Goal: Information Seeking & Learning: Learn about a topic

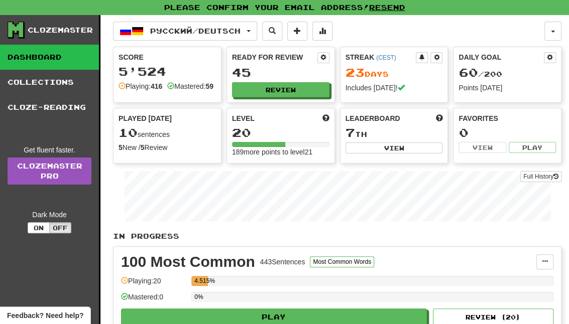
click at [288, 240] on p "In Progress" at bounding box center [337, 236] width 448 height 10
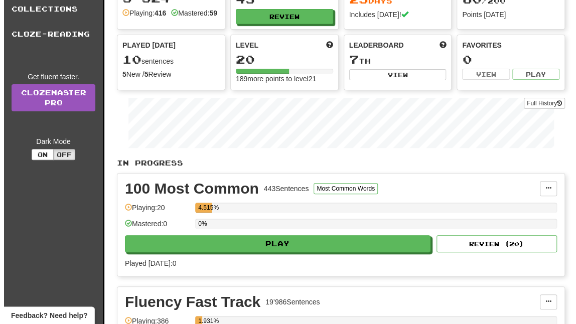
scroll to position [225, 0]
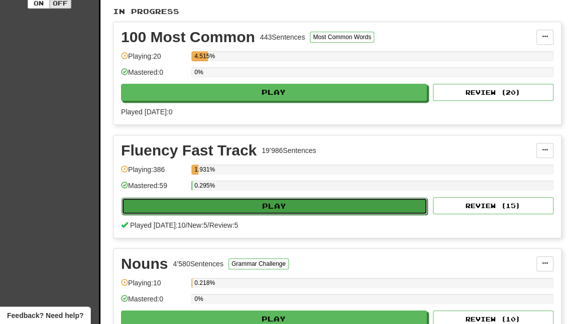
click at [269, 208] on button "Play" at bounding box center [275, 206] width 306 height 17
select select "**"
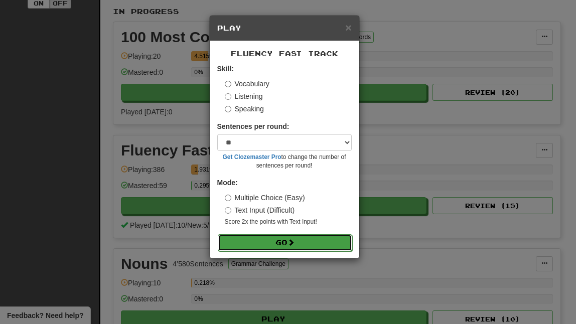
click at [292, 239] on span at bounding box center [291, 242] width 7 height 7
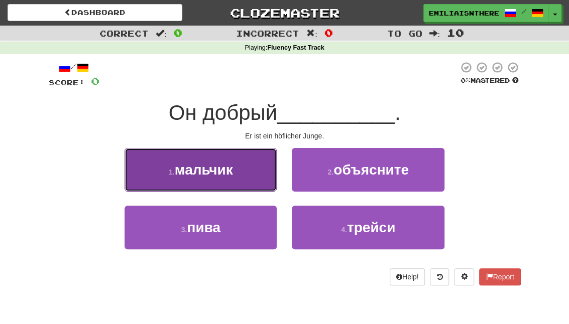
click at [212, 169] on span "мальчик" at bounding box center [204, 170] width 58 height 16
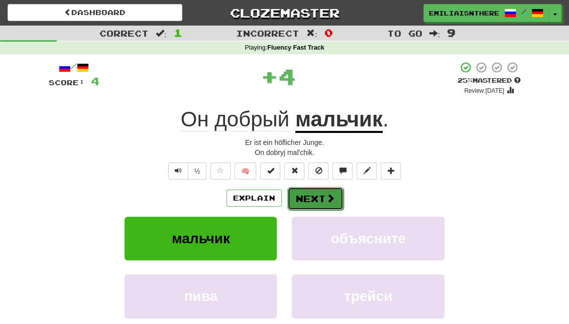
click at [313, 196] on button "Next" at bounding box center [315, 198] width 56 height 23
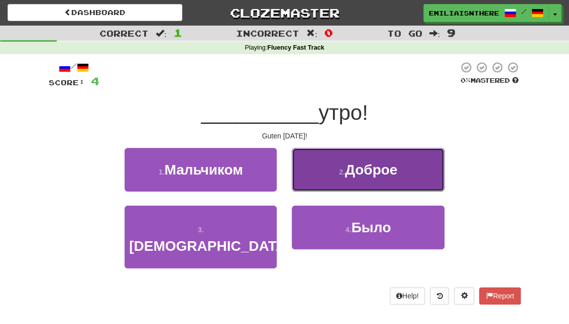
click at [367, 177] on span "Доброе" at bounding box center [371, 170] width 52 height 16
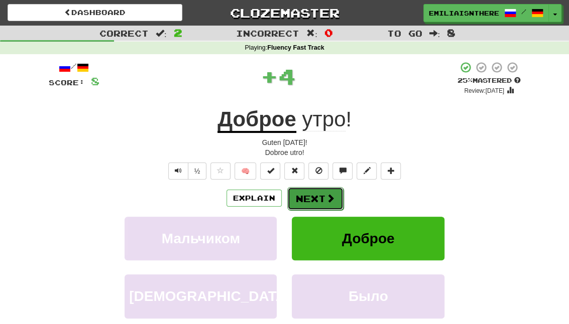
click at [326, 195] on span at bounding box center [330, 198] width 9 height 9
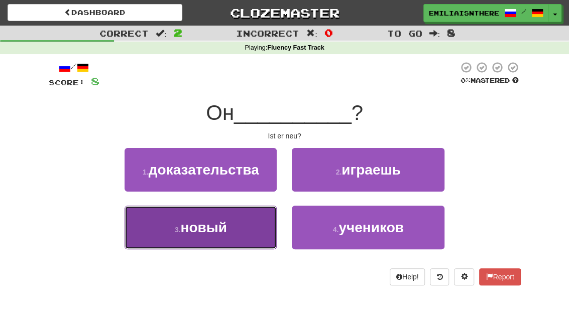
click at [241, 230] on button "3 . новый" at bounding box center [201, 228] width 152 height 44
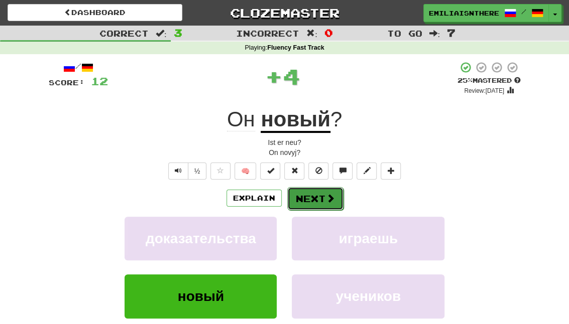
click at [303, 197] on button "Next" at bounding box center [315, 198] width 56 height 23
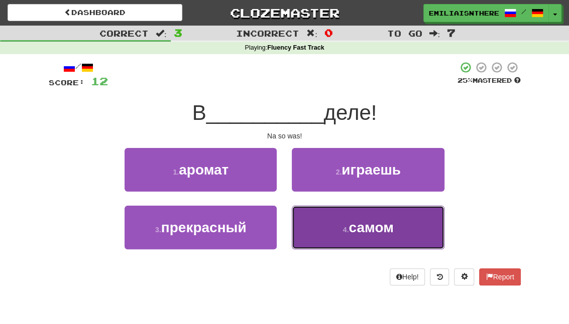
click at [343, 225] on button "4 . самом" at bounding box center [368, 228] width 152 height 44
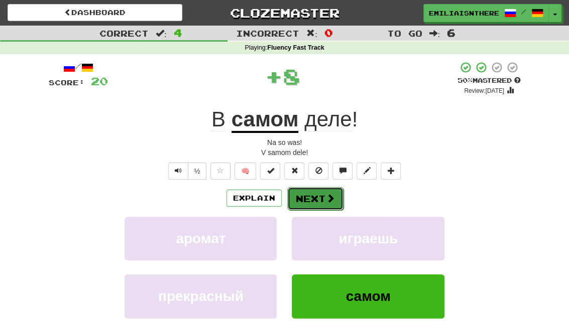
click at [319, 189] on button "Next" at bounding box center [315, 198] width 56 height 23
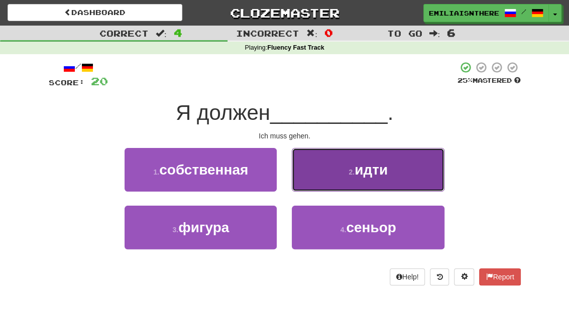
click at [381, 170] on span "идти" at bounding box center [370, 170] width 33 height 16
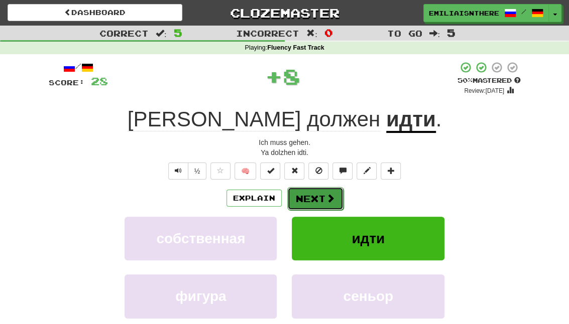
click at [305, 193] on button "Next" at bounding box center [315, 198] width 56 height 23
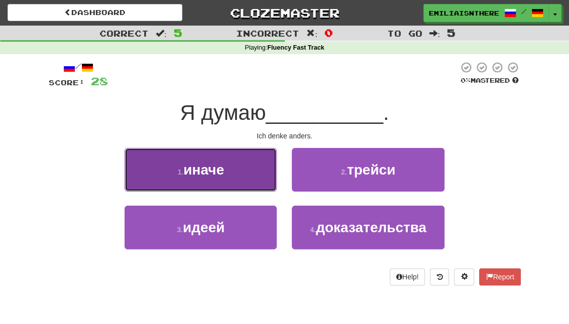
click at [203, 173] on span "иначе" at bounding box center [203, 170] width 41 height 16
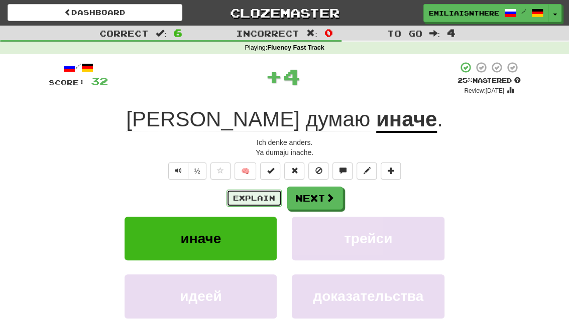
click at [248, 195] on button "Explain" at bounding box center [253, 198] width 55 height 17
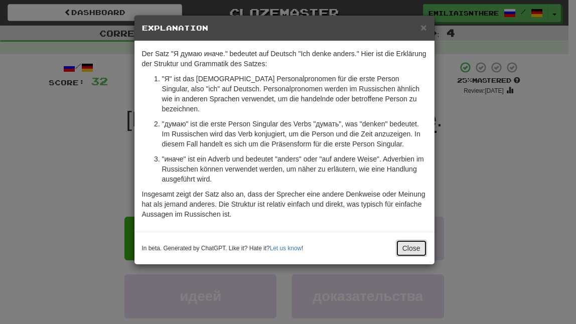
click at [411, 240] on button "Close" at bounding box center [411, 248] width 31 height 17
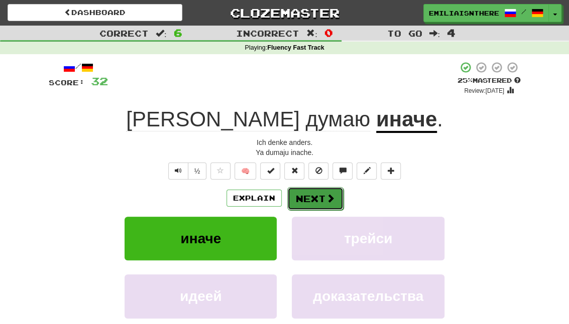
click at [331, 195] on span at bounding box center [330, 198] width 9 height 9
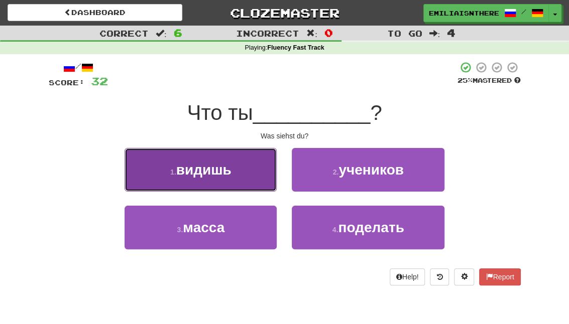
click at [243, 160] on button "1 . видишь" at bounding box center [201, 170] width 152 height 44
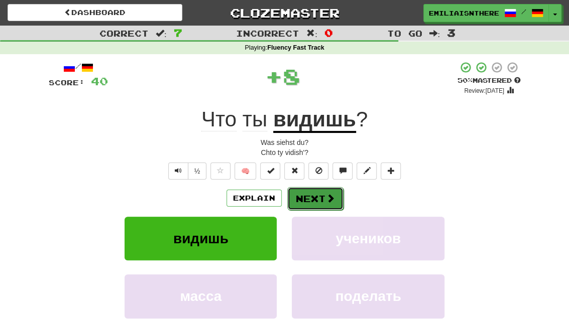
click at [318, 192] on button "Next" at bounding box center [315, 198] width 56 height 23
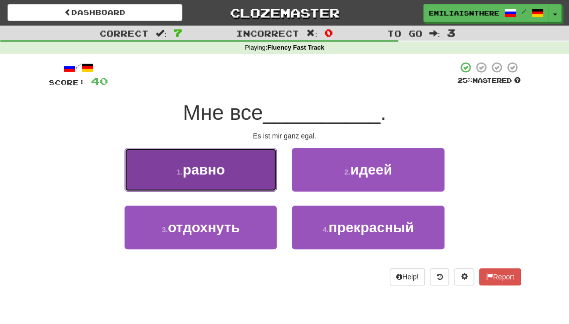
click at [246, 167] on button "1 . равно" at bounding box center [201, 170] width 152 height 44
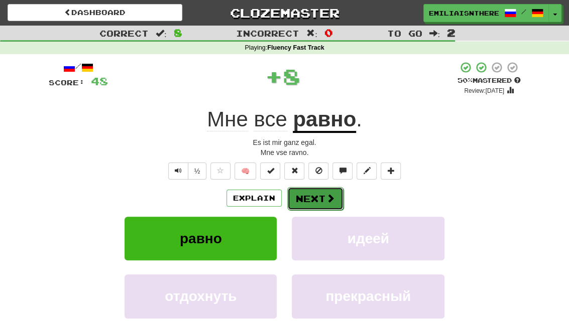
click at [312, 199] on button "Next" at bounding box center [315, 198] width 56 height 23
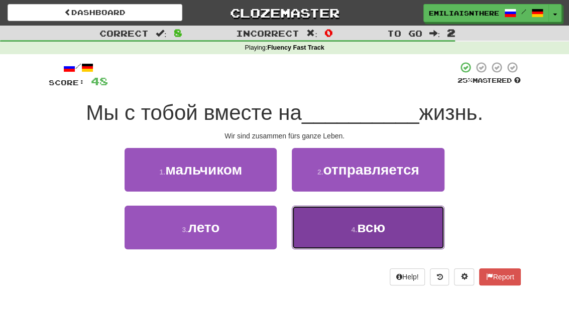
click at [369, 221] on span "всю" at bounding box center [371, 228] width 28 height 16
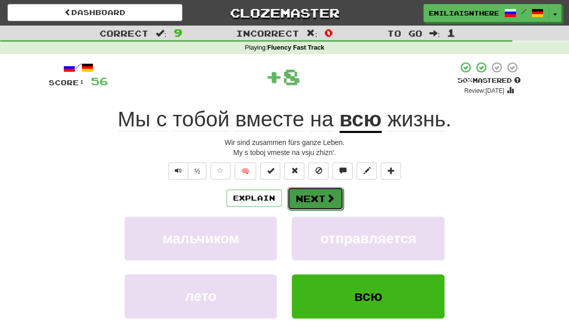
click at [310, 192] on button "Next" at bounding box center [315, 198] width 56 height 23
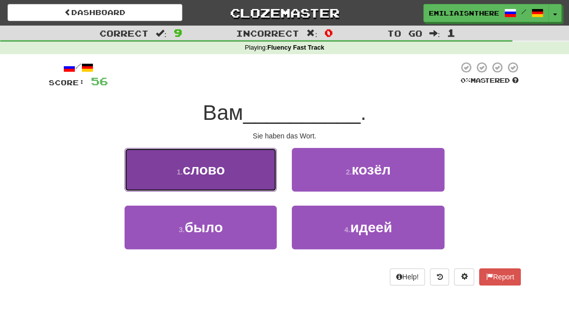
click at [194, 180] on button "1 . слово" at bounding box center [201, 170] width 152 height 44
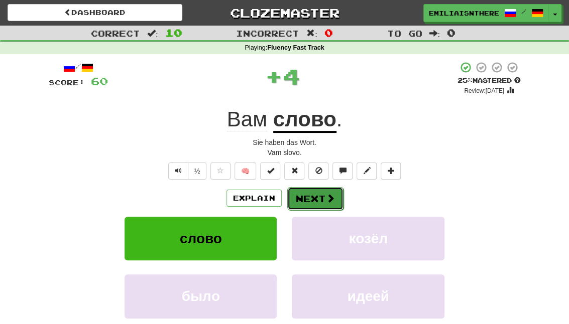
click at [299, 193] on button "Next" at bounding box center [315, 198] width 56 height 23
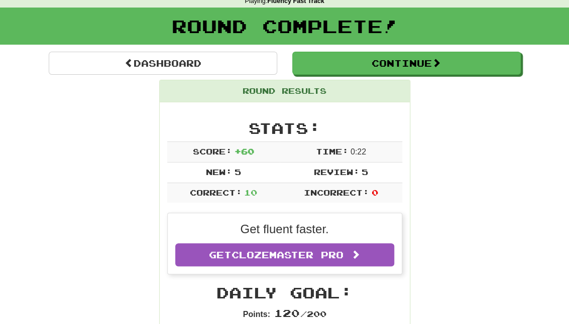
scroll to position [44, 0]
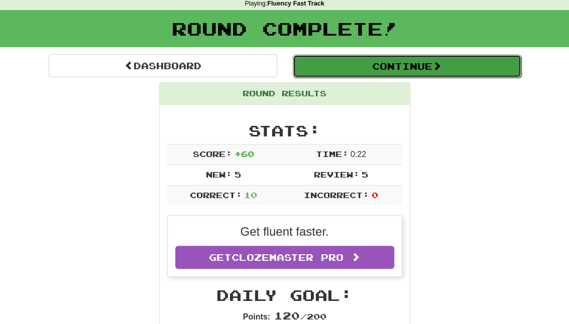
click at [365, 59] on button "Continue" at bounding box center [407, 66] width 228 height 23
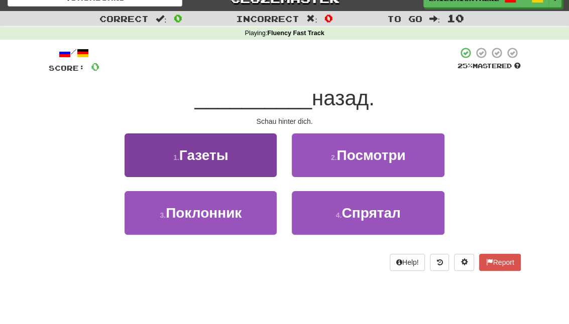
scroll to position [14, 0]
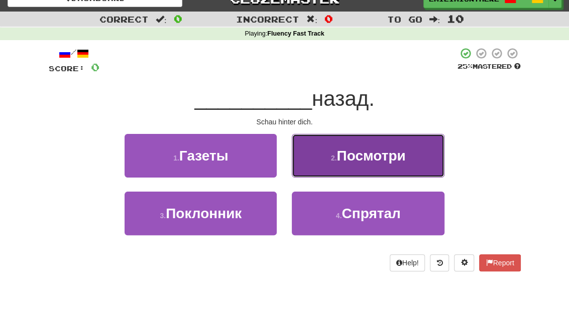
click at [344, 147] on button "2 . Посмотри" at bounding box center [368, 156] width 152 height 44
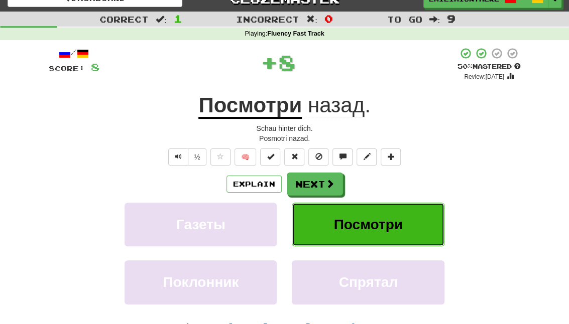
scroll to position [0, 0]
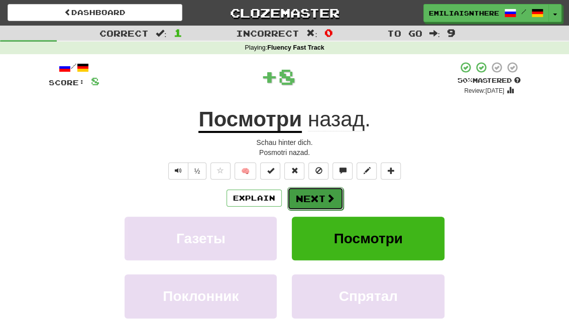
click at [310, 188] on button "Next" at bounding box center [315, 198] width 56 height 23
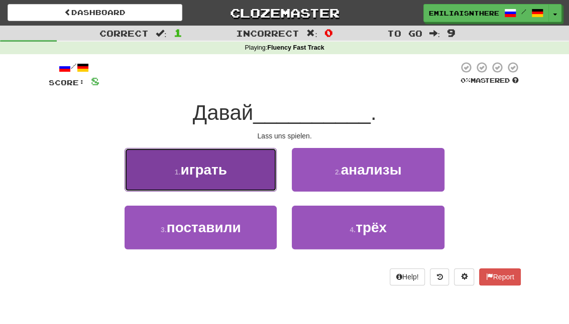
click at [237, 166] on button "1 . играть" at bounding box center [201, 170] width 152 height 44
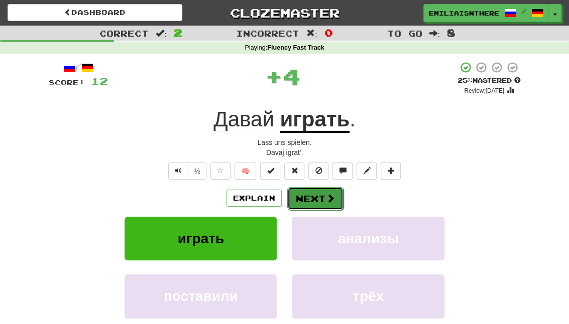
click at [326, 195] on span at bounding box center [330, 198] width 9 height 9
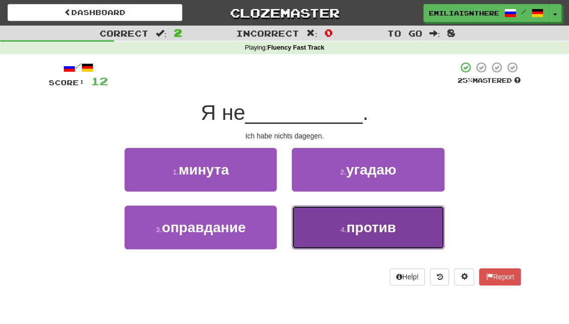
click at [341, 236] on button "4 . против" at bounding box center [368, 228] width 152 height 44
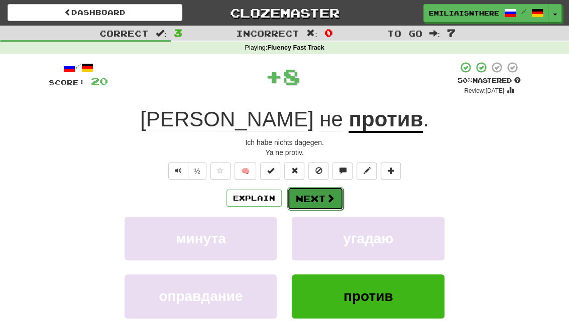
click at [304, 201] on button "Next" at bounding box center [315, 198] width 56 height 23
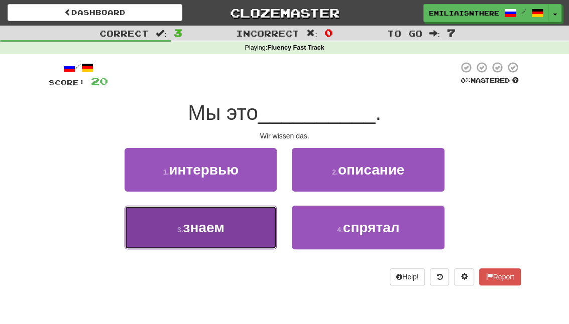
click at [256, 229] on button "3 . знаем" at bounding box center [201, 228] width 152 height 44
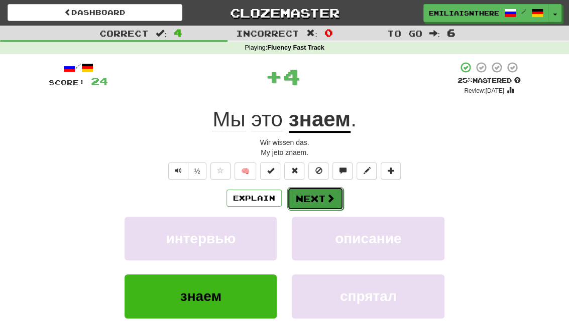
click at [322, 195] on button "Next" at bounding box center [315, 198] width 56 height 23
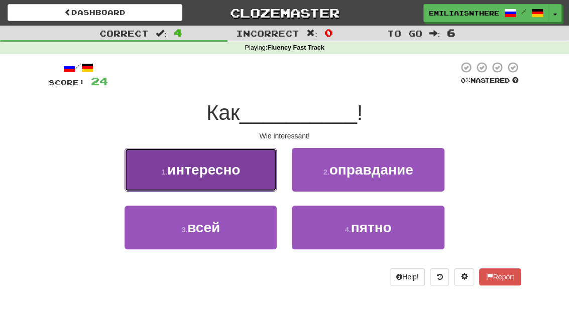
click at [208, 168] on span "интересно" at bounding box center [203, 170] width 73 height 16
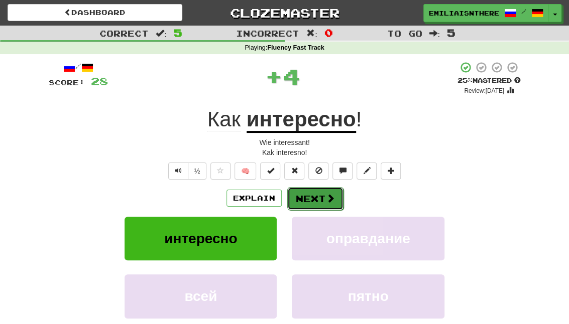
click at [304, 197] on button "Next" at bounding box center [315, 198] width 56 height 23
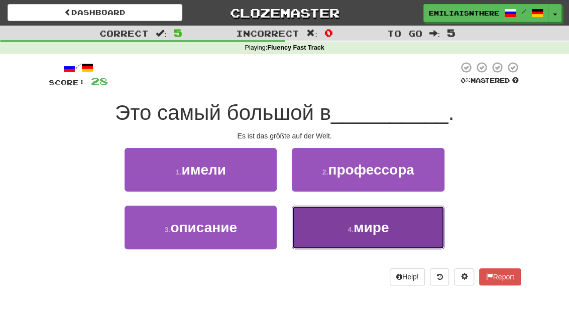
click at [355, 248] on button "4 . мире" at bounding box center [368, 228] width 152 height 44
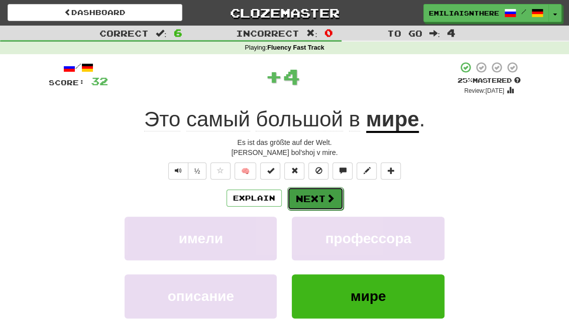
click at [304, 194] on button "Next" at bounding box center [315, 198] width 56 height 23
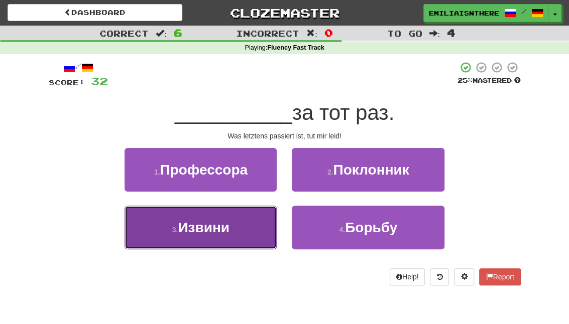
click at [241, 226] on button "3 . Извини" at bounding box center [201, 228] width 152 height 44
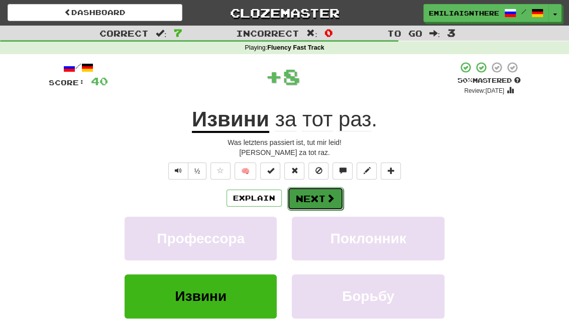
click at [329, 201] on span at bounding box center [330, 198] width 9 height 9
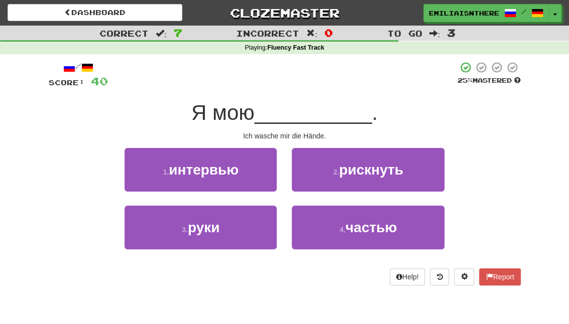
click at [220, 249] on div "3 . руки" at bounding box center [200, 235] width 167 height 58
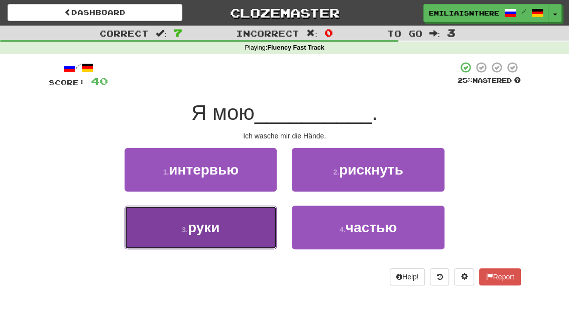
click at [231, 223] on button "3 . руки" at bounding box center [201, 228] width 152 height 44
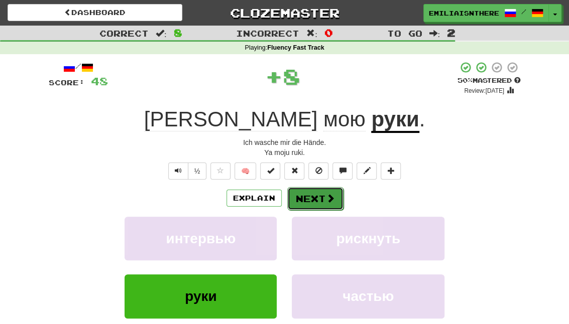
click at [311, 204] on button "Next" at bounding box center [315, 198] width 56 height 23
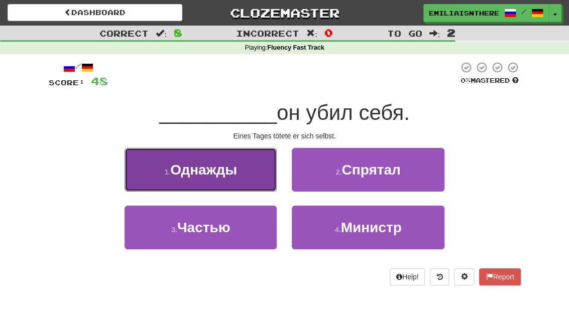
click at [246, 166] on button "1 . Однажды" at bounding box center [201, 170] width 152 height 44
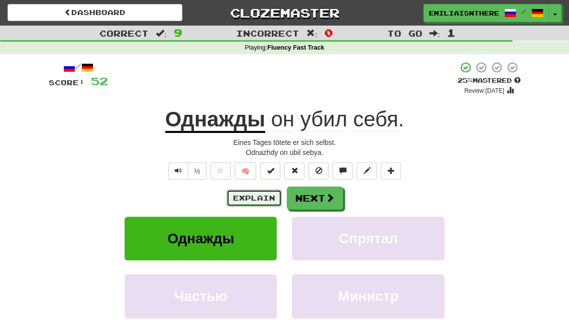
click at [260, 202] on button "Explain" at bounding box center [253, 198] width 55 height 17
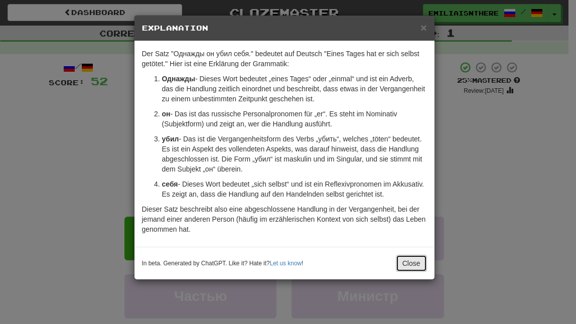
click at [412, 263] on button "Close" at bounding box center [411, 263] width 31 height 17
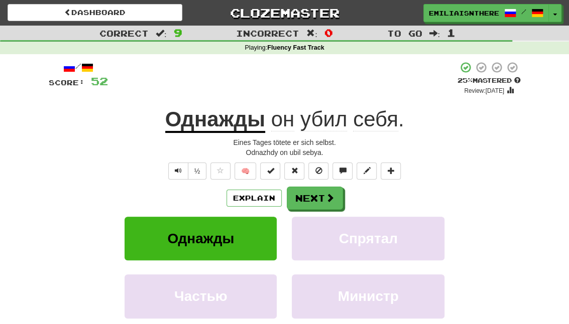
scroll to position [2, 0]
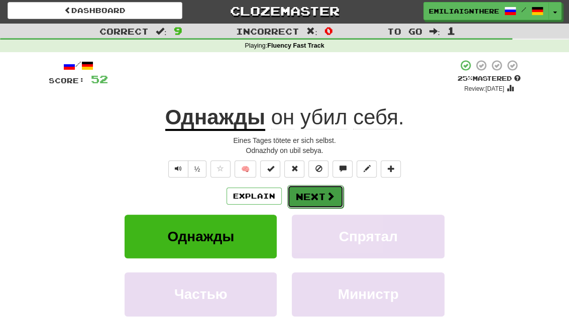
click at [309, 192] on button "Next" at bounding box center [315, 196] width 56 height 23
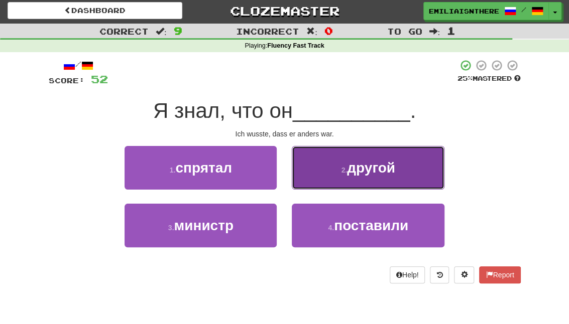
click at [345, 164] on button "2 . другой" at bounding box center [368, 168] width 152 height 44
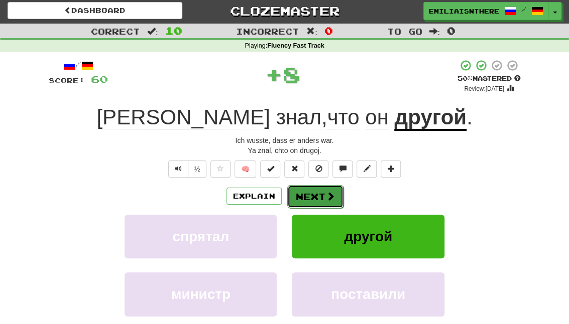
click at [306, 197] on button "Next" at bounding box center [315, 196] width 56 height 23
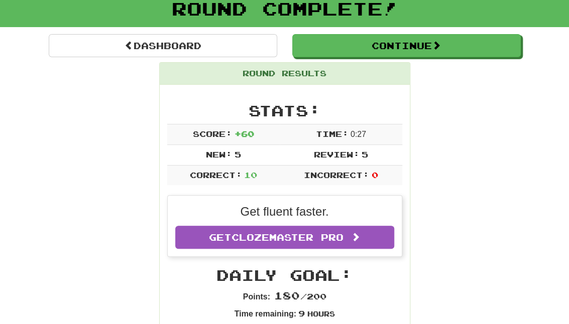
scroll to position [63, 0]
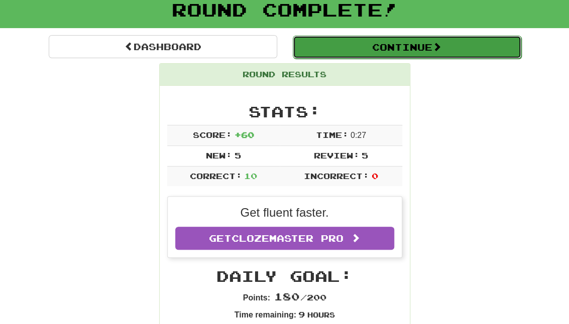
click at [381, 48] on button "Continue" at bounding box center [407, 47] width 228 height 23
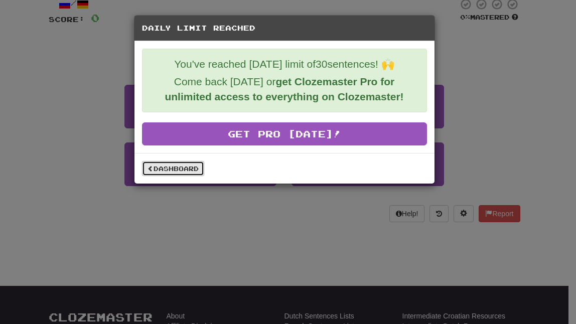
click at [168, 165] on link "Dashboard" at bounding box center [173, 168] width 62 height 15
